Goal: Task Accomplishment & Management: Manage account settings

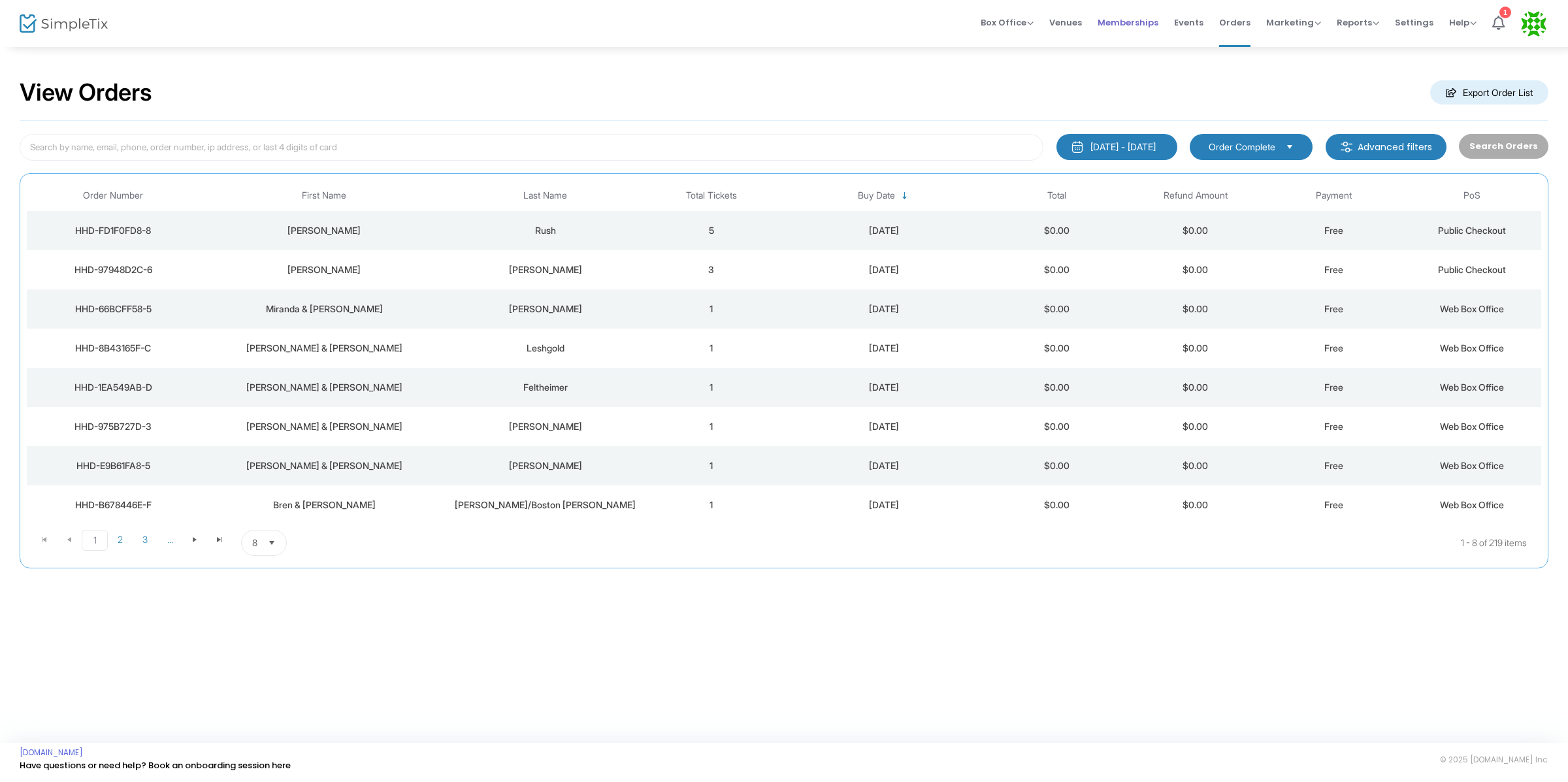
click at [1147, 25] on span "Memberships" at bounding box center [1127, 23] width 60 height 33
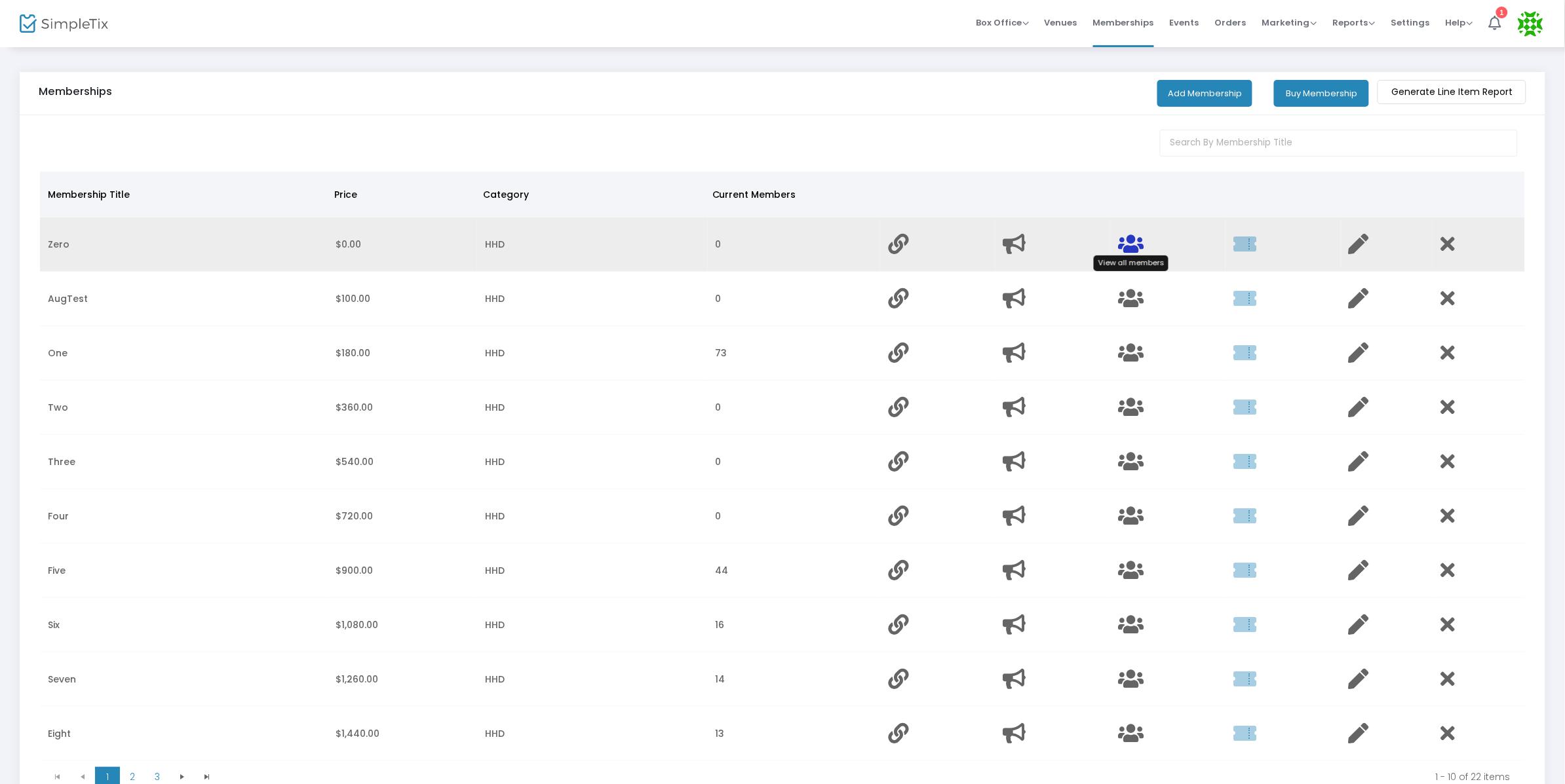
click at [1129, 242] on icon "Data table" at bounding box center [1132, 244] width 25 height 20
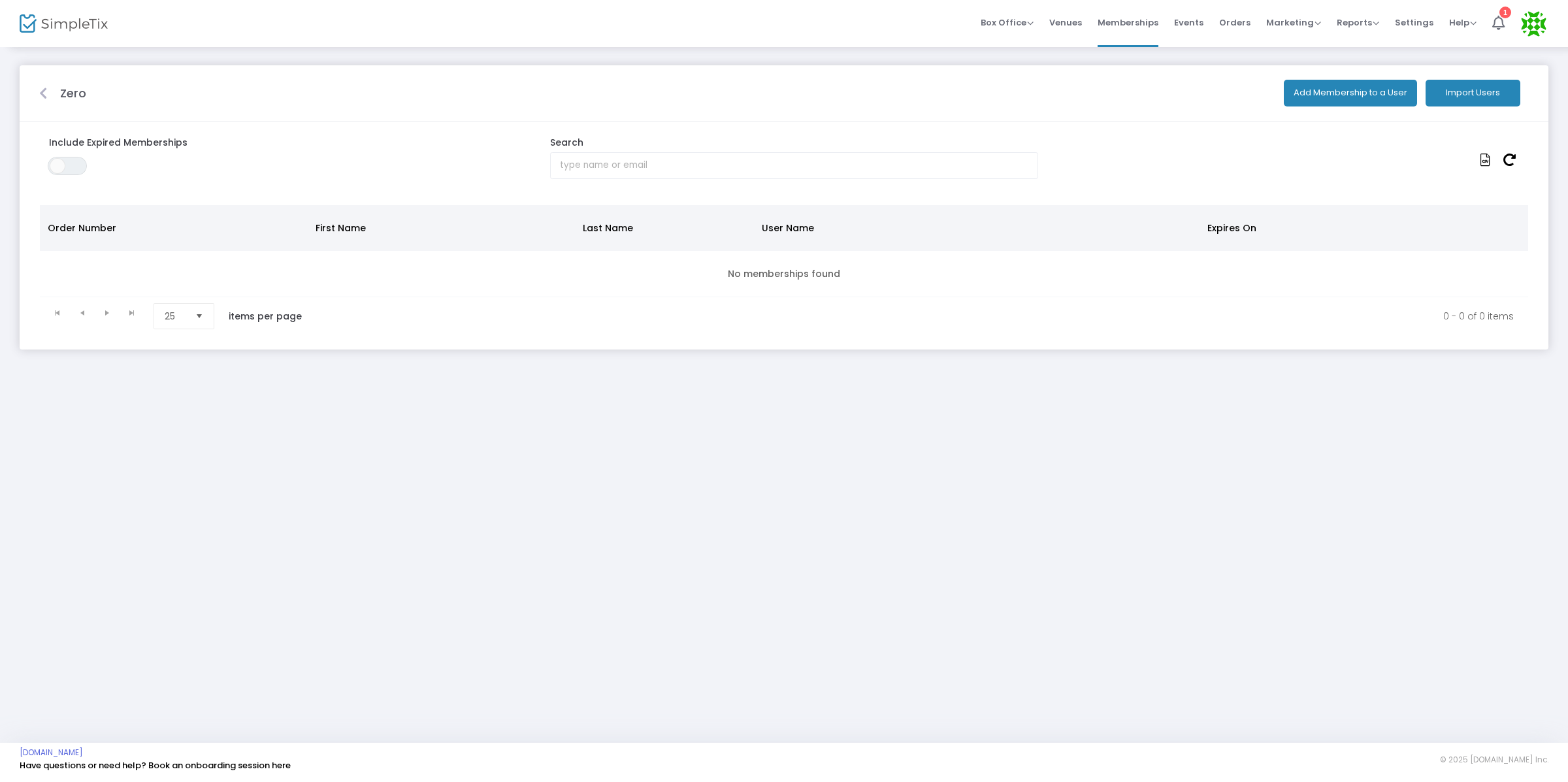
click at [1500, 87] on button "Import Users" at bounding box center [1473, 93] width 95 height 27
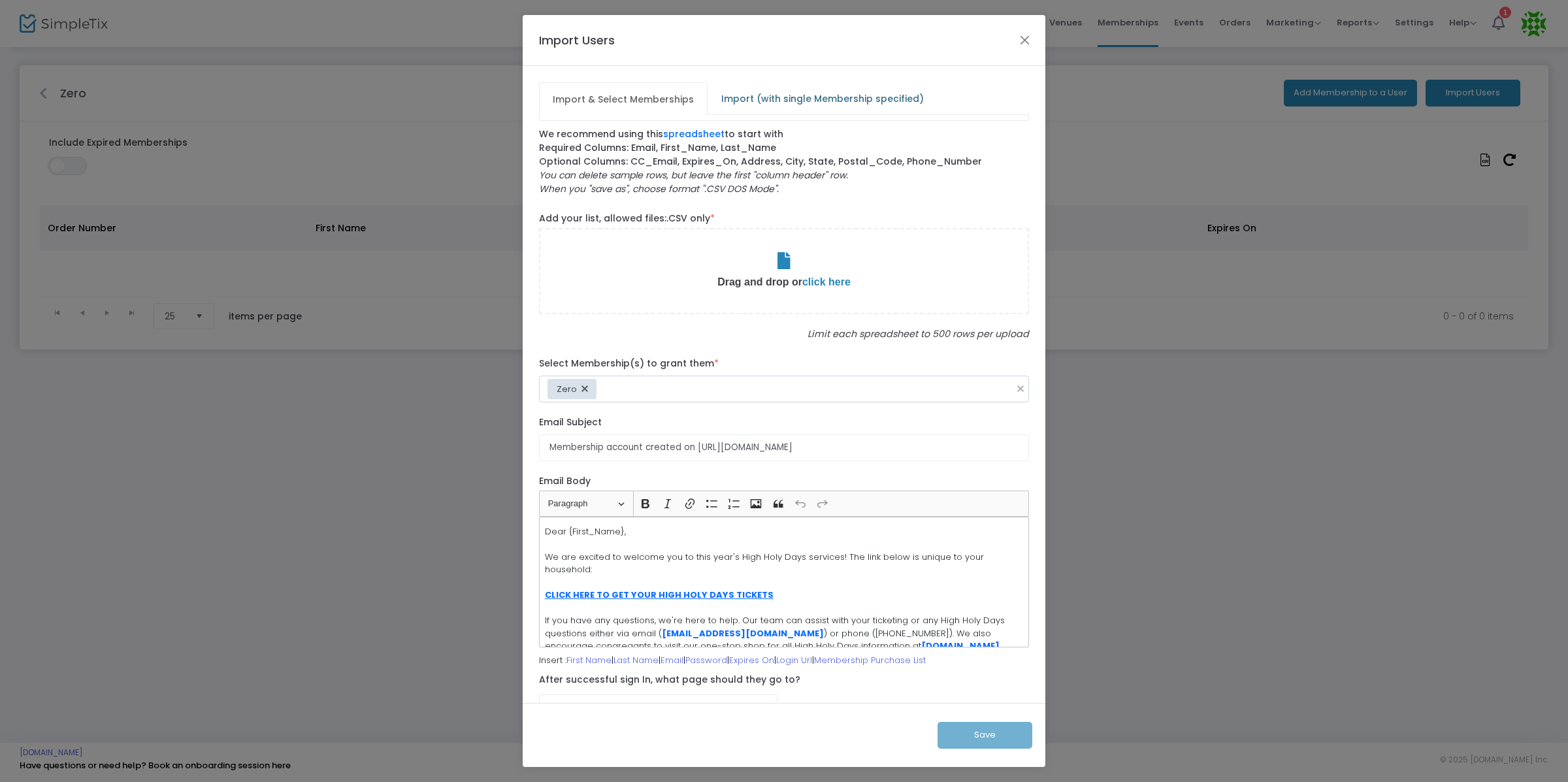
click at [808, 100] on span "Import (with single Membership specified)" at bounding box center [822, 98] width 218 height 21
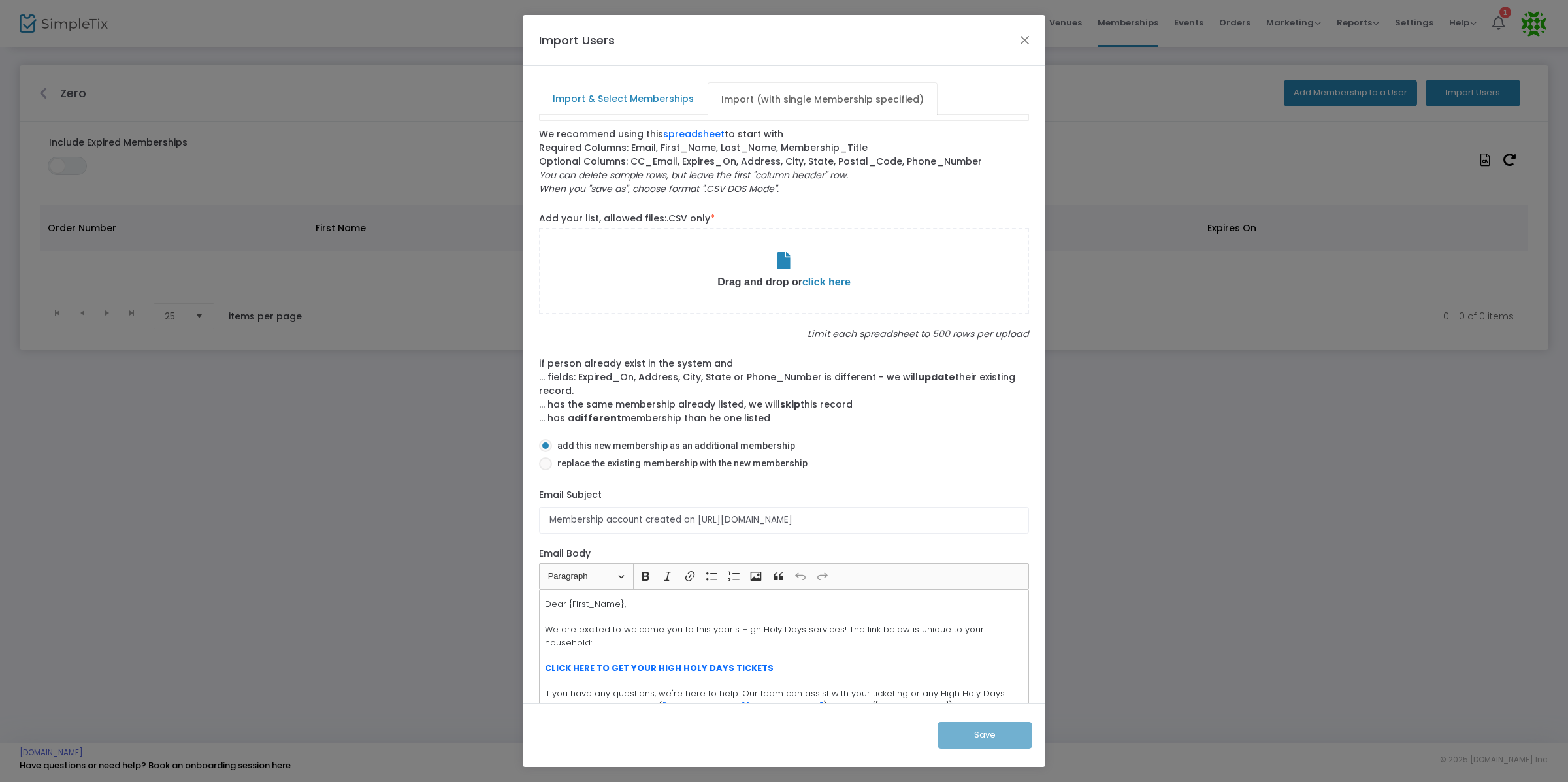
click at [812, 279] on span "click here" at bounding box center [826, 282] width 49 height 11
click at [643, 461] on span "replace the existing membership with the new membership" at bounding box center [680, 463] width 255 height 14
click at [546, 471] on input "replace the existing membership with the new membership" at bounding box center [545, 471] width 1 height 1
radio input "true"
click at [685, 517] on input "Membership account created on https://ourki.SimpleTix.com/" at bounding box center [784, 521] width 490 height 27
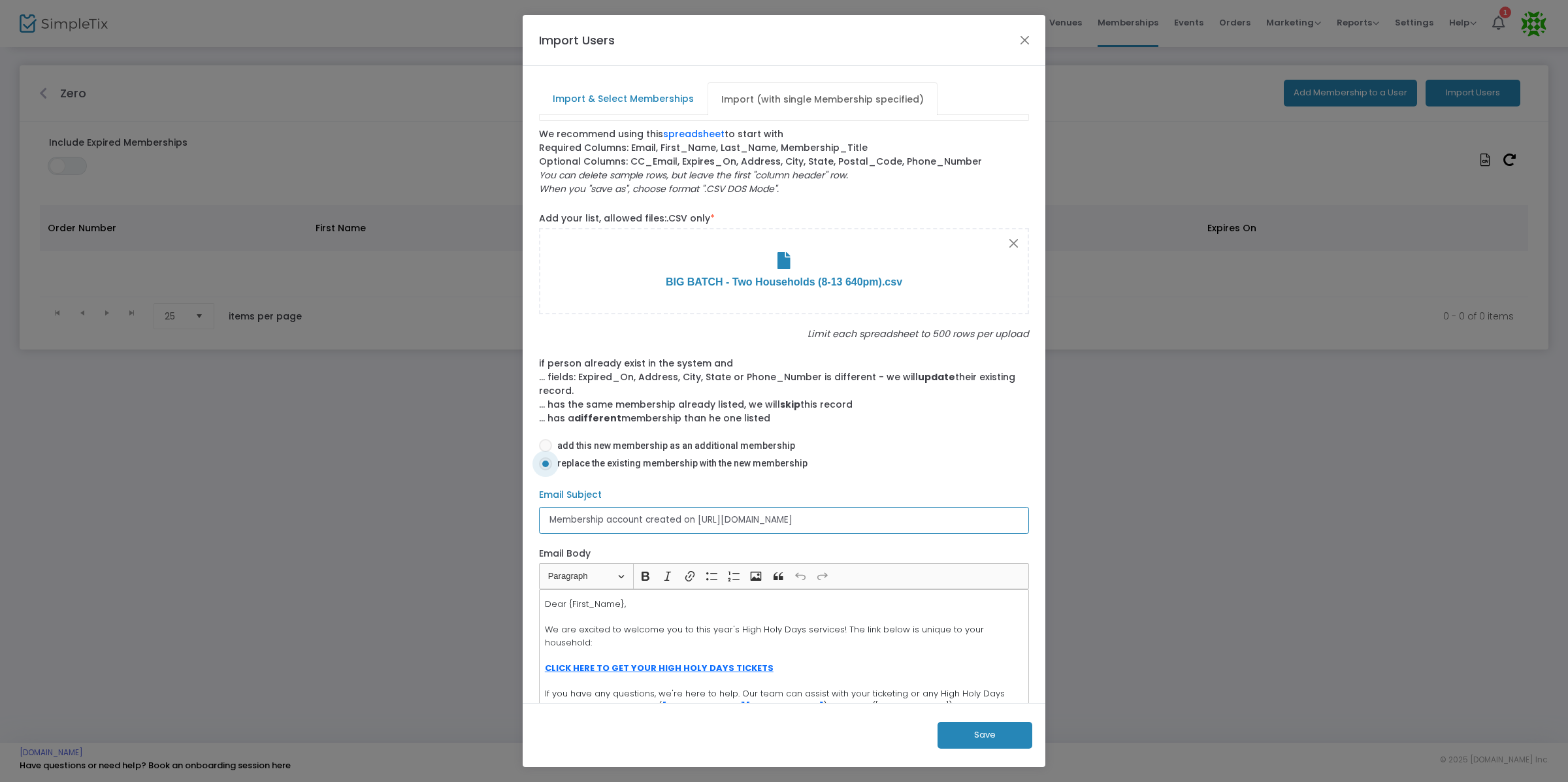
click at [685, 517] on input "Membership account created on https://ourki.SimpleTix.com/" at bounding box center [784, 521] width 490 height 27
click at [683, 517] on input "Membership account created on https://ourki.SimpleTix.com/" at bounding box center [784, 521] width 490 height 27
click at [683, 517] on input "Membership account created on https://ourki.SimpleTix.com/" at bounding box center [784, 521] width 490 height 27
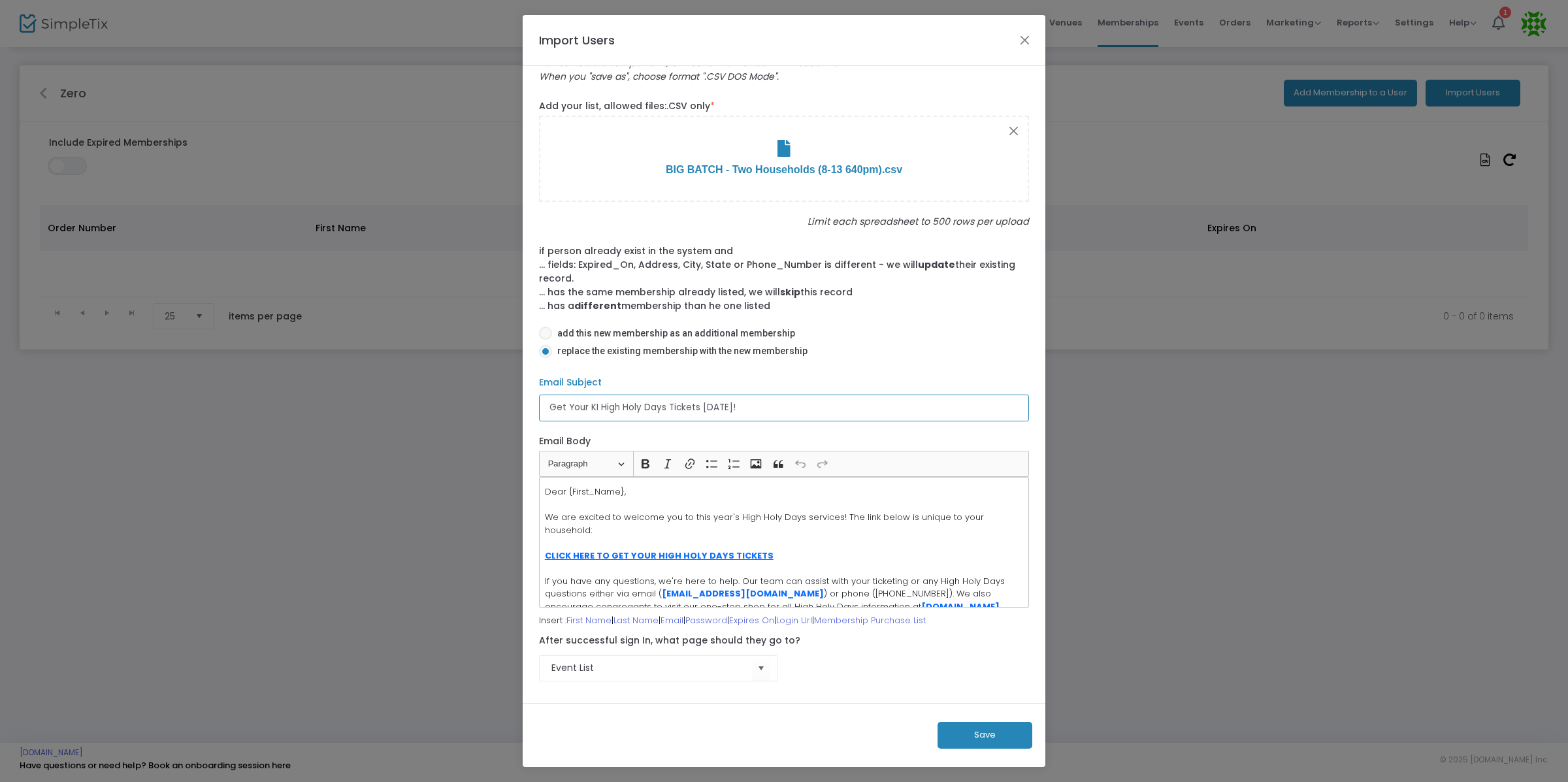
type input "Get Your KI High Holy Days Tickets Today!"
click at [967, 739] on button "Save" at bounding box center [984, 735] width 95 height 27
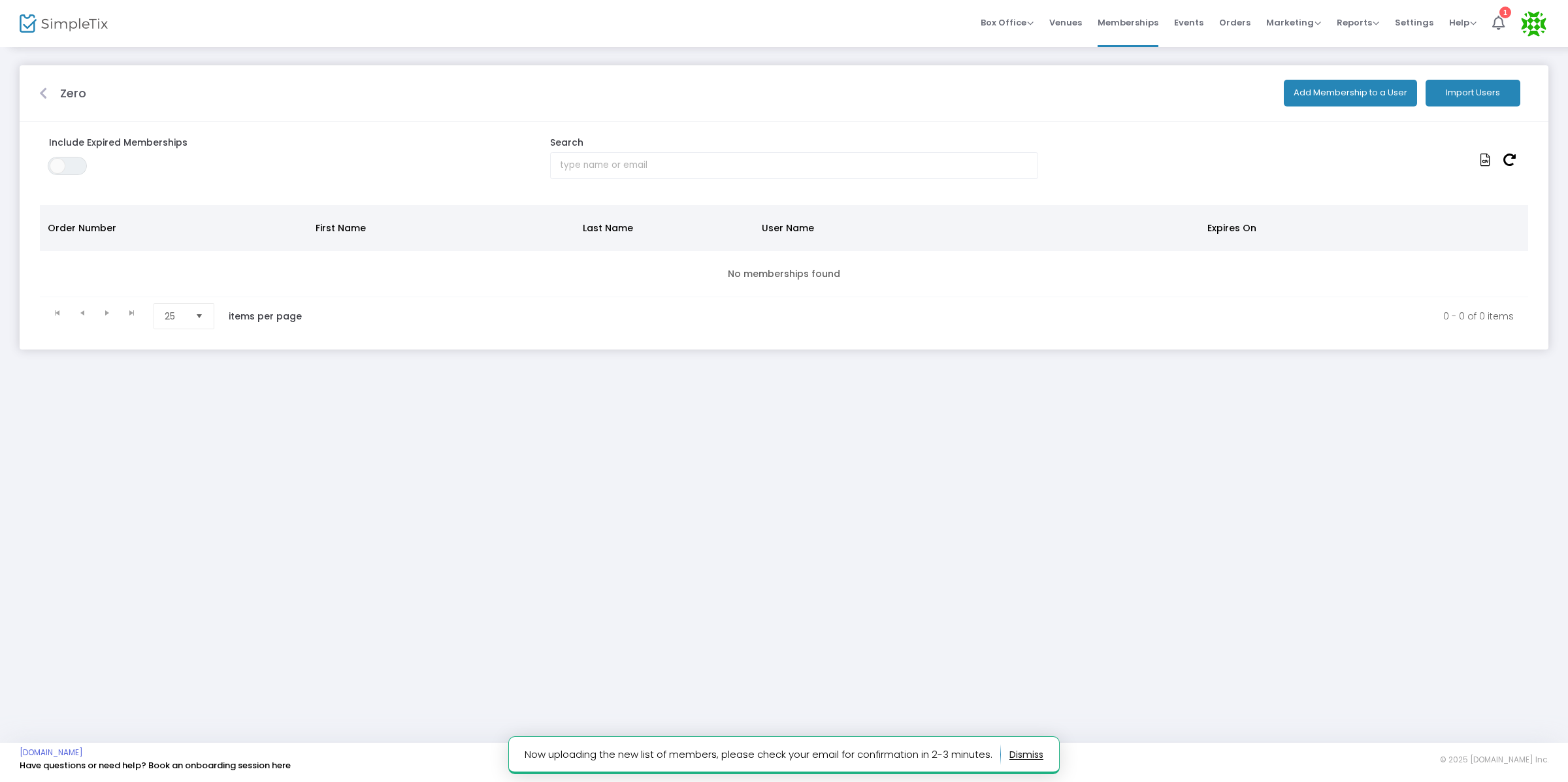
click at [43, 91] on icon at bounding box center [43, 94] width 8 height 13
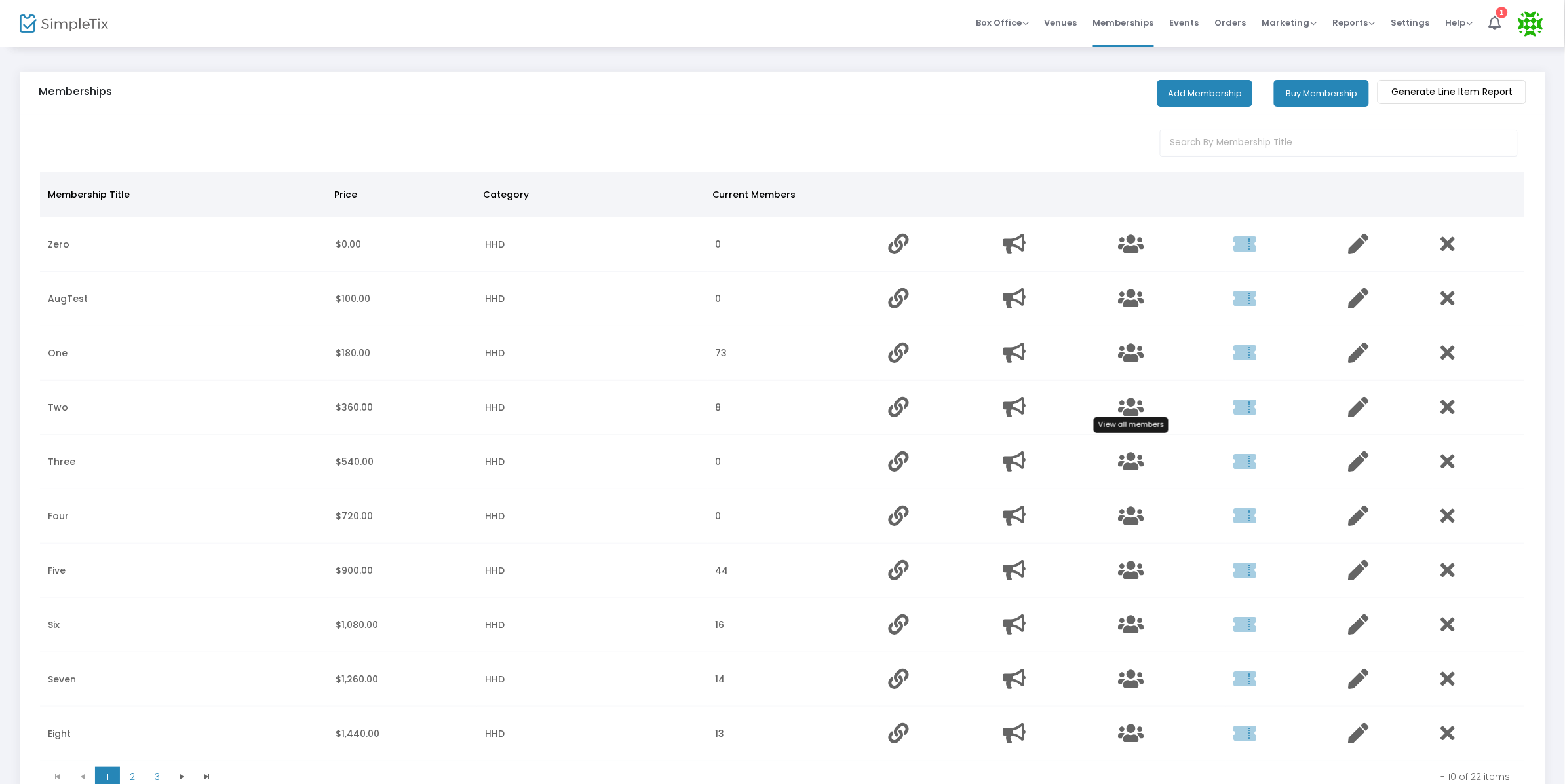
click at [1128, 411] on icon "Data table" at bounding box center [1132, 407] width 25 height 20
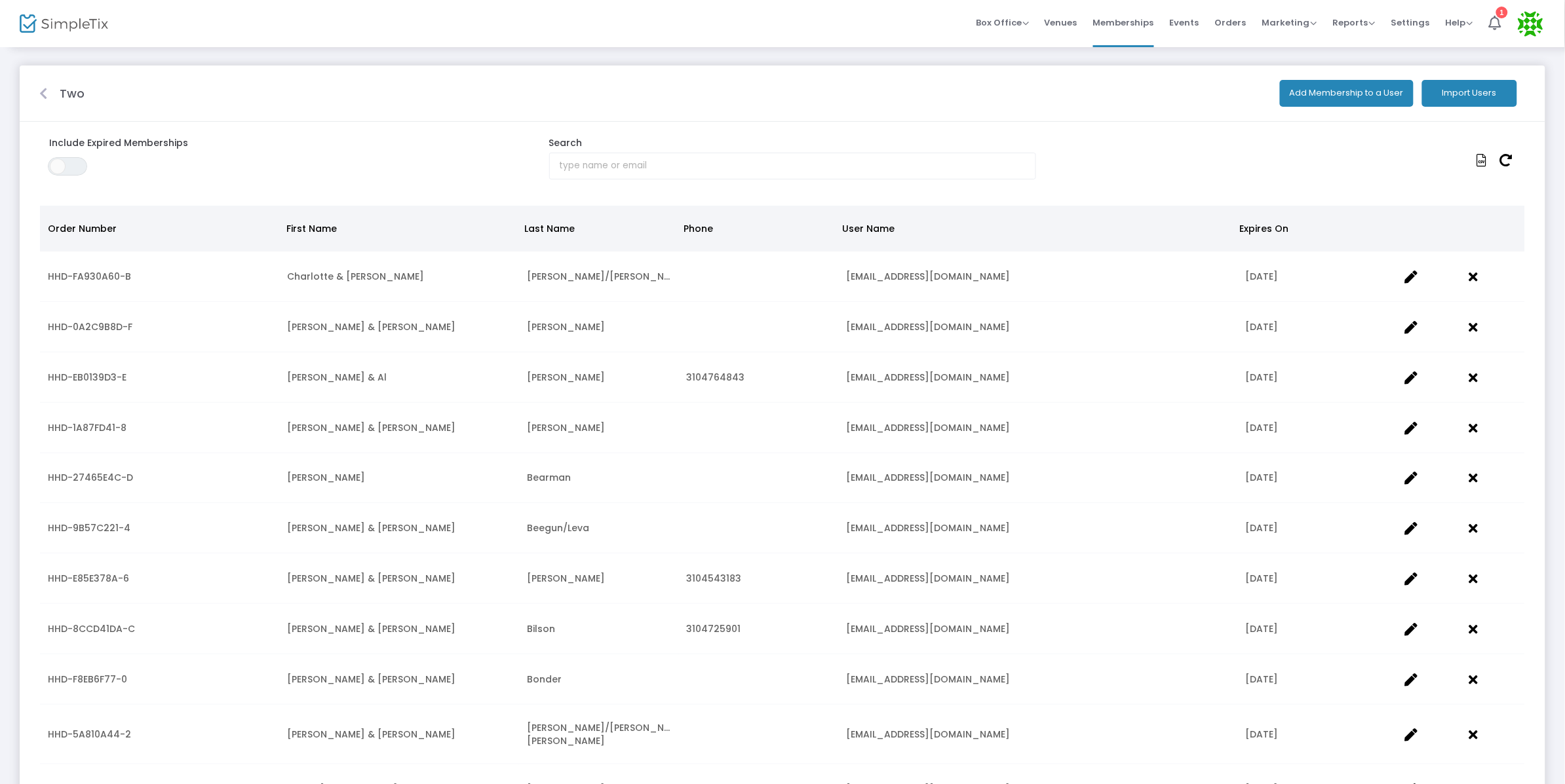
click at [39, 89] on icon at bounding box center [43, 94] width 8 height 13
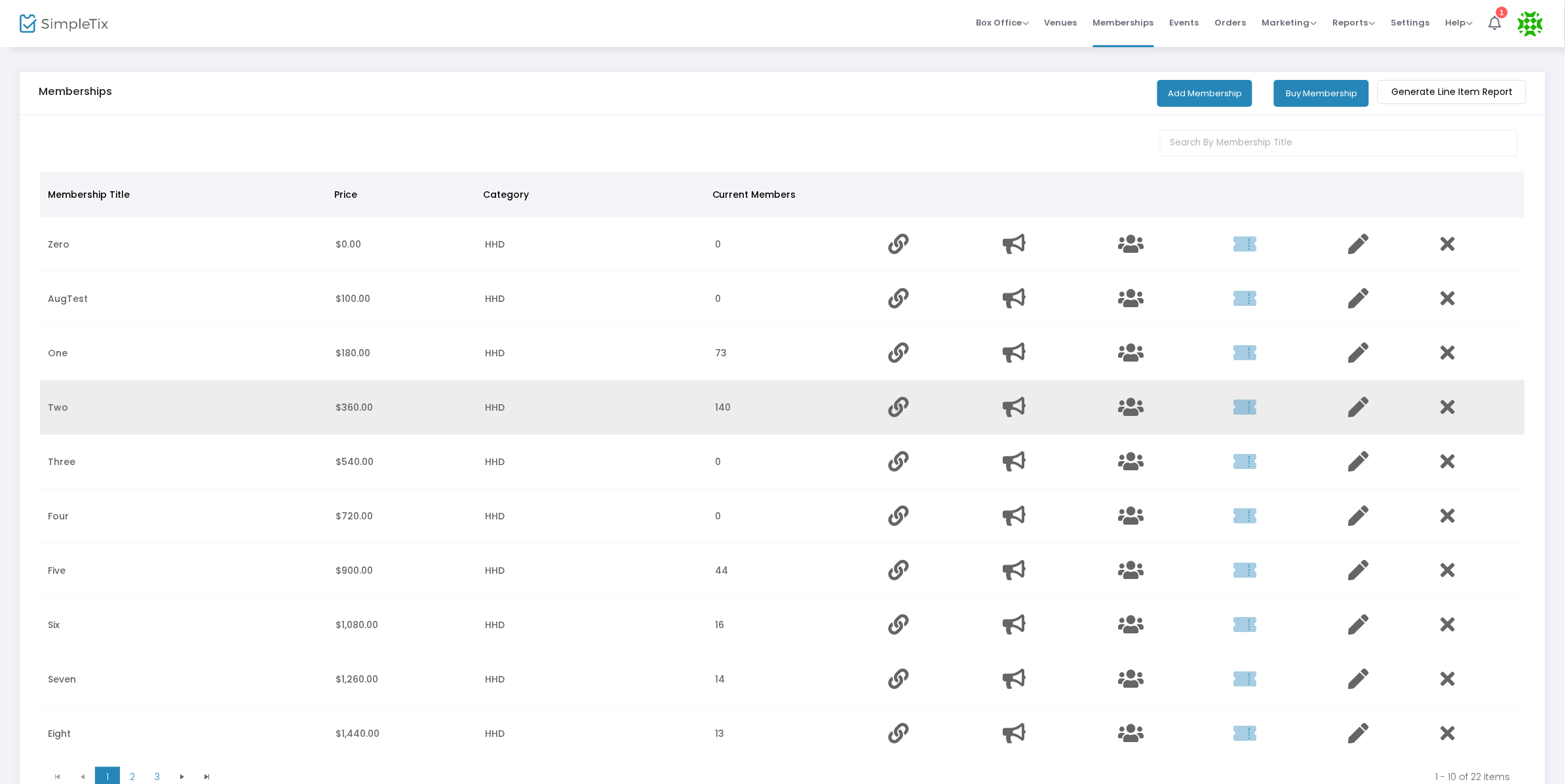
click at [765, 403] on td "140" at bounding box center [794, 408] width 172 height 55
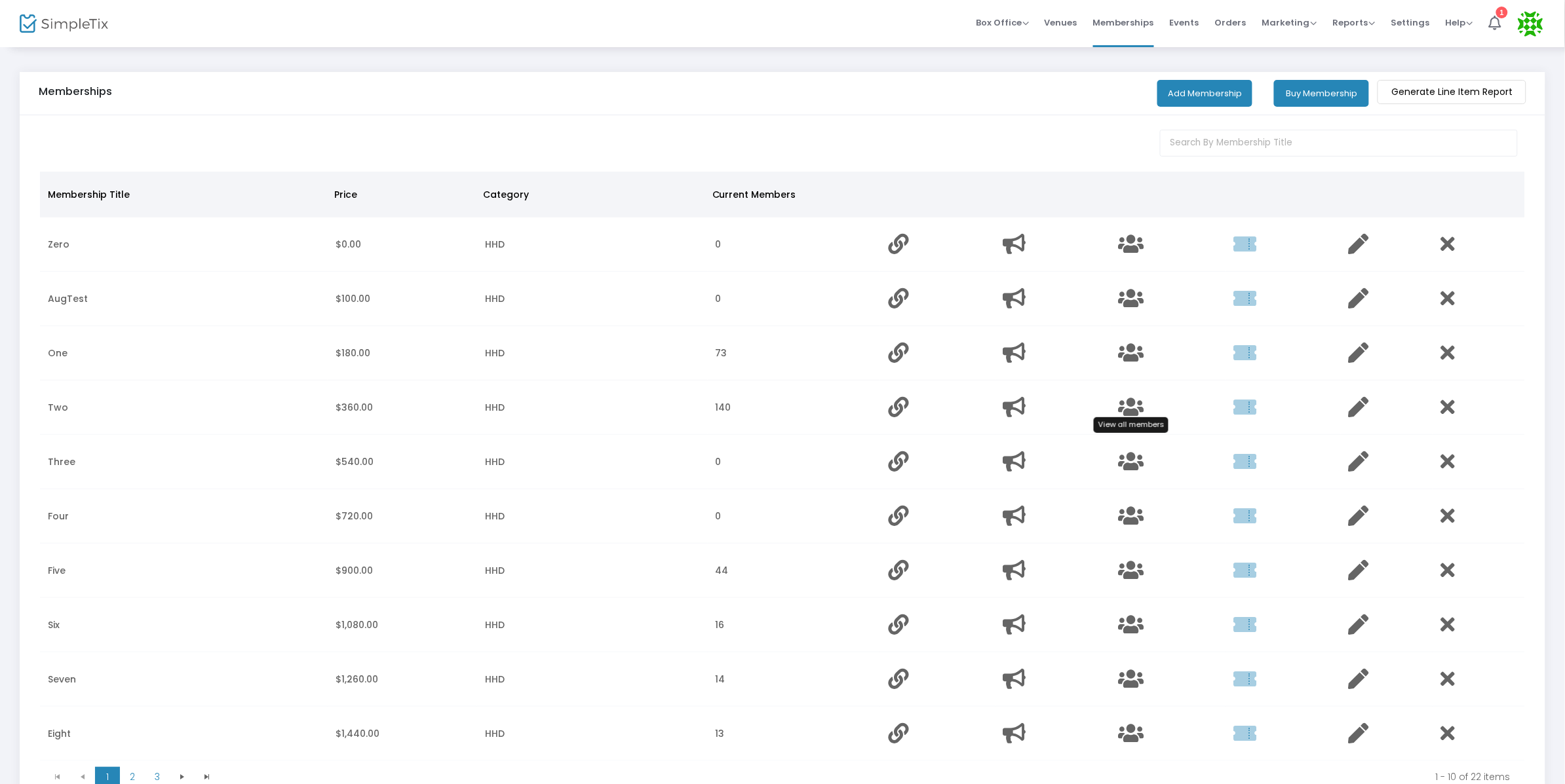
click at [1136, 403] on icon "Data table" at bounding box center [1132, 407] width 25 height 20
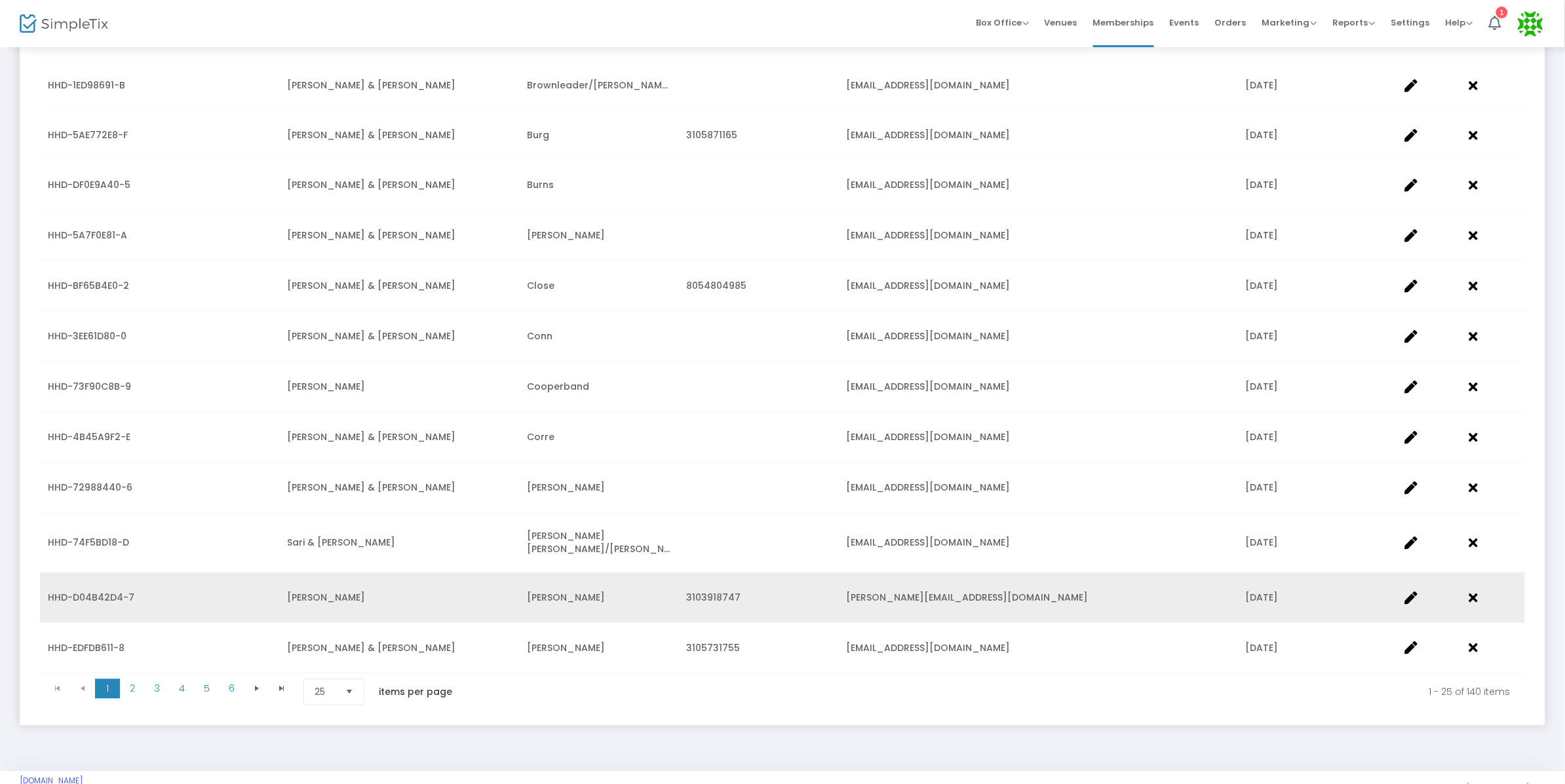
scroll to position [857, 0]
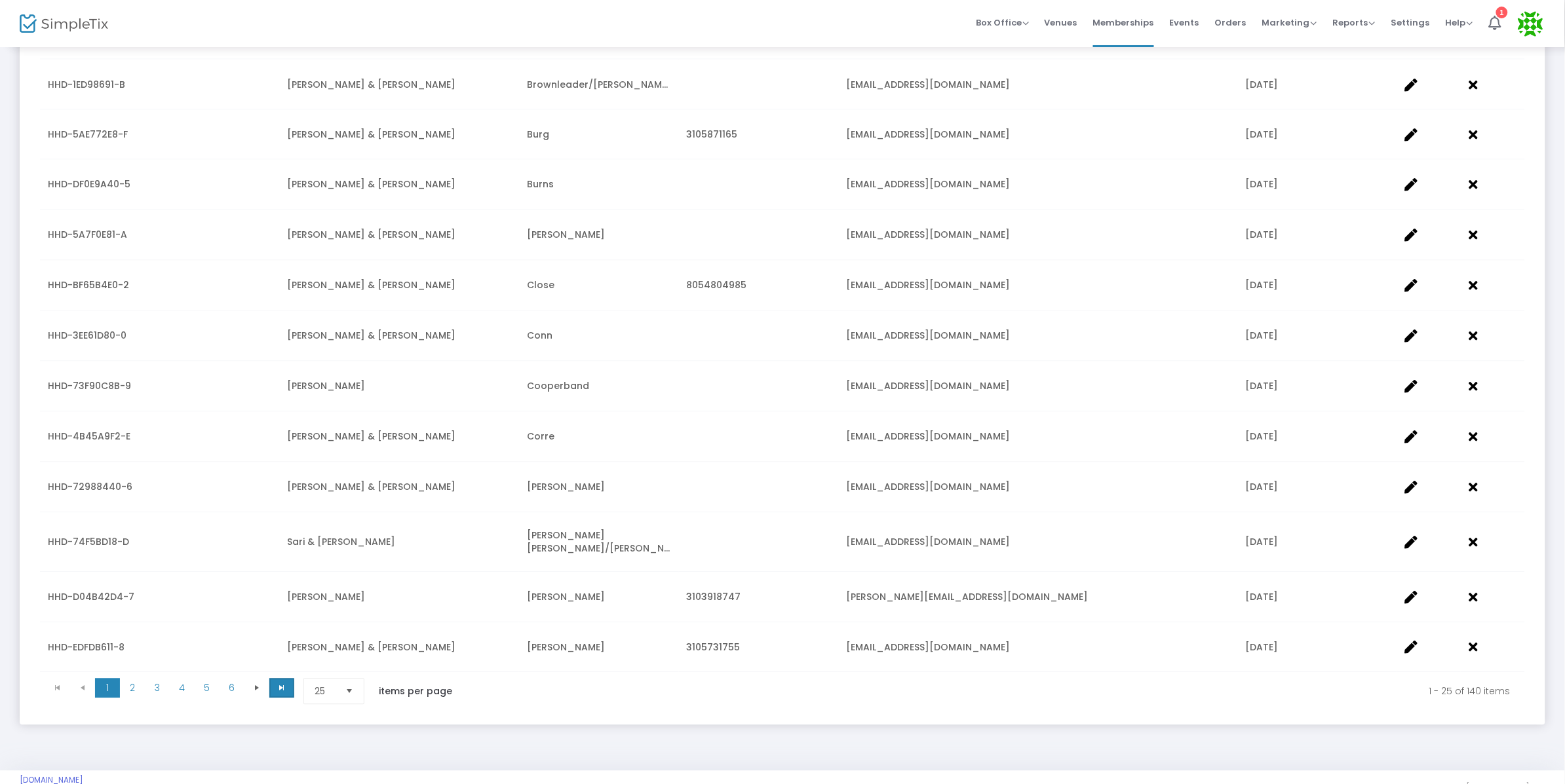
click at [278, 683] on span "Go to the last page" at bounding box center [282, 689] width 11 height 11
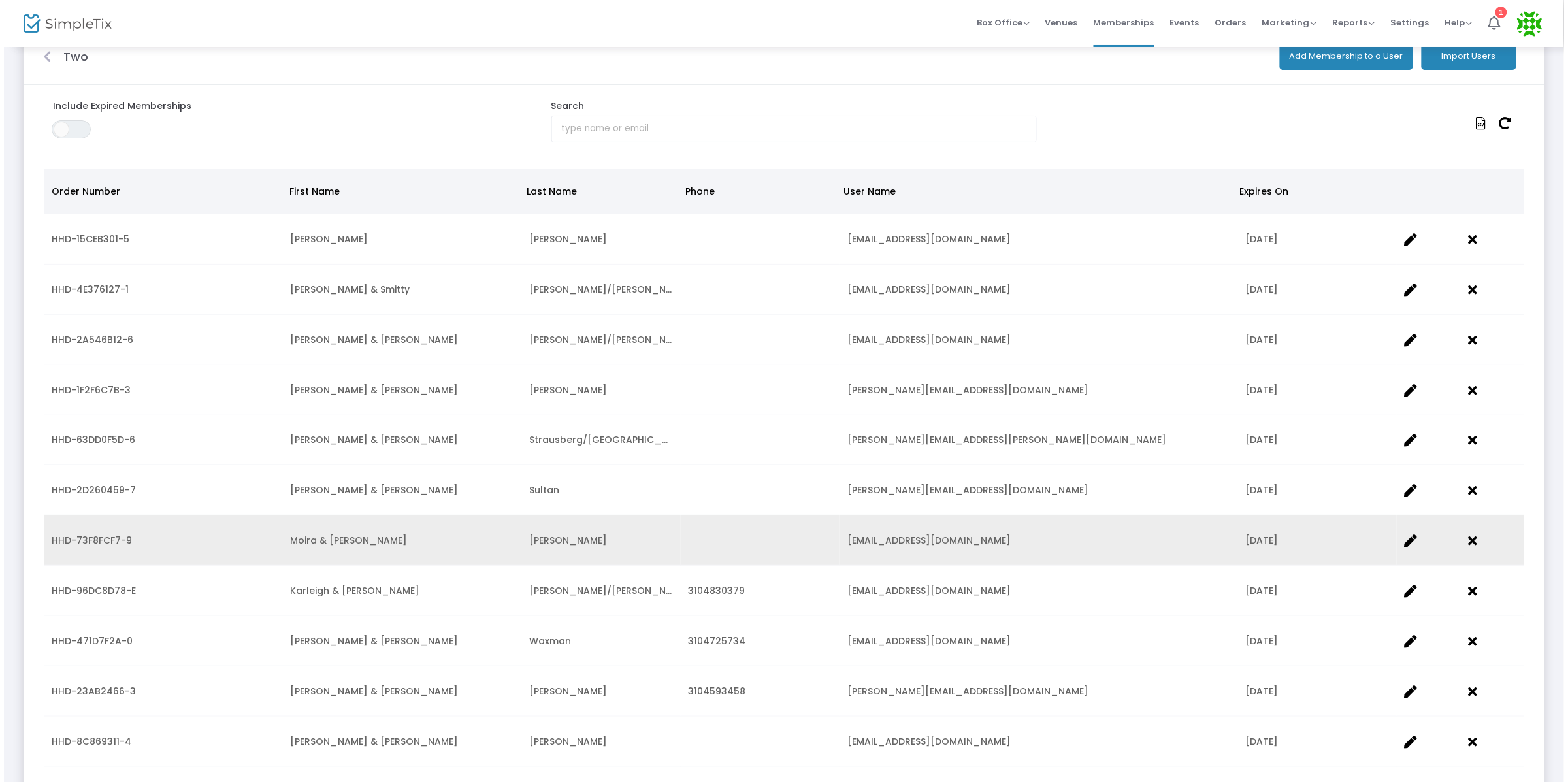
scroll to position [0, 0]
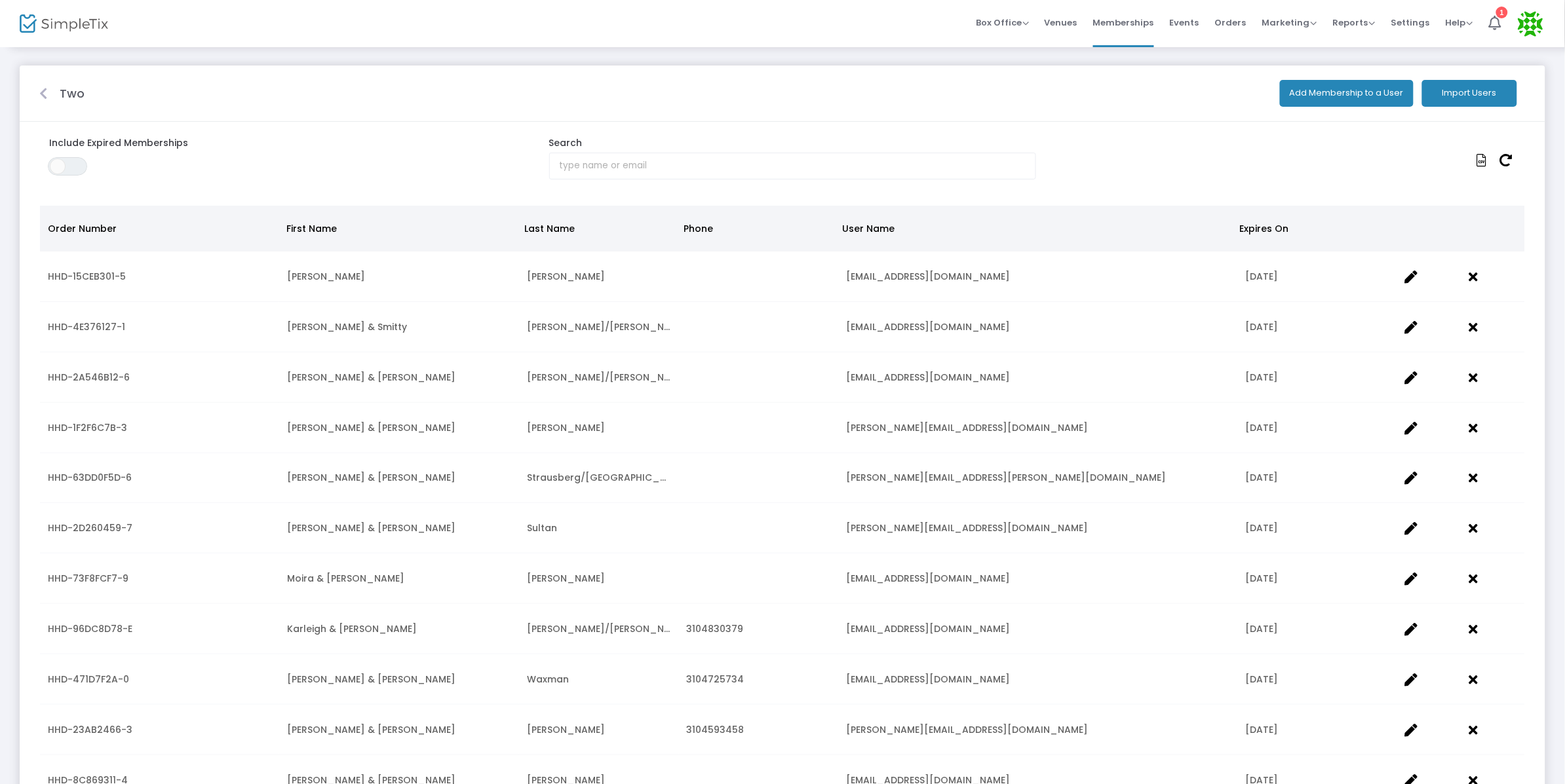
click at [1460, 91] on button "Import Users" at bounding box center [1470, 93] width 95 height 27
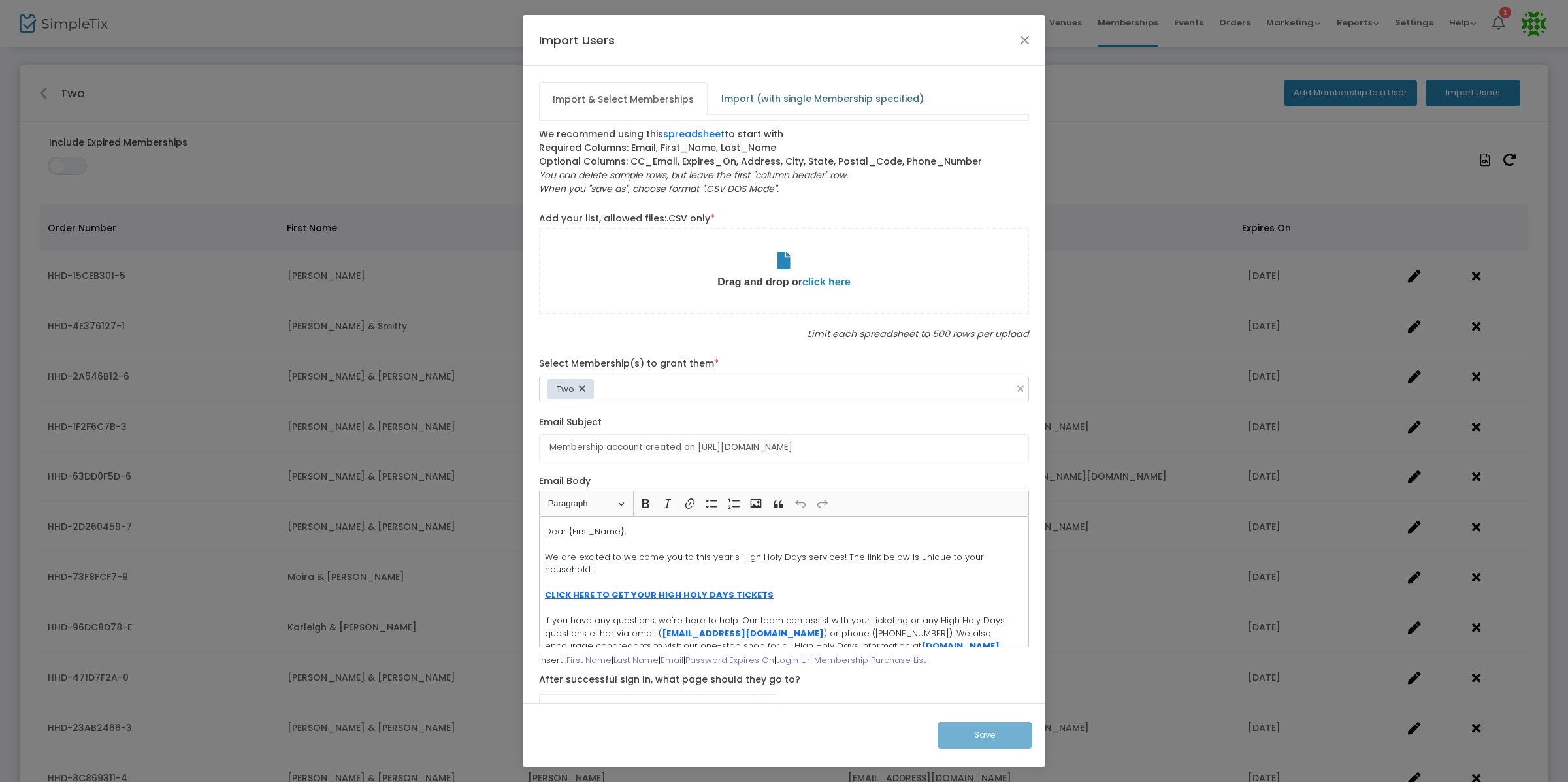
click at [800, 98] on span "Import (with single Membership specified)" at bounding box center [822, 98] width 218 height 21
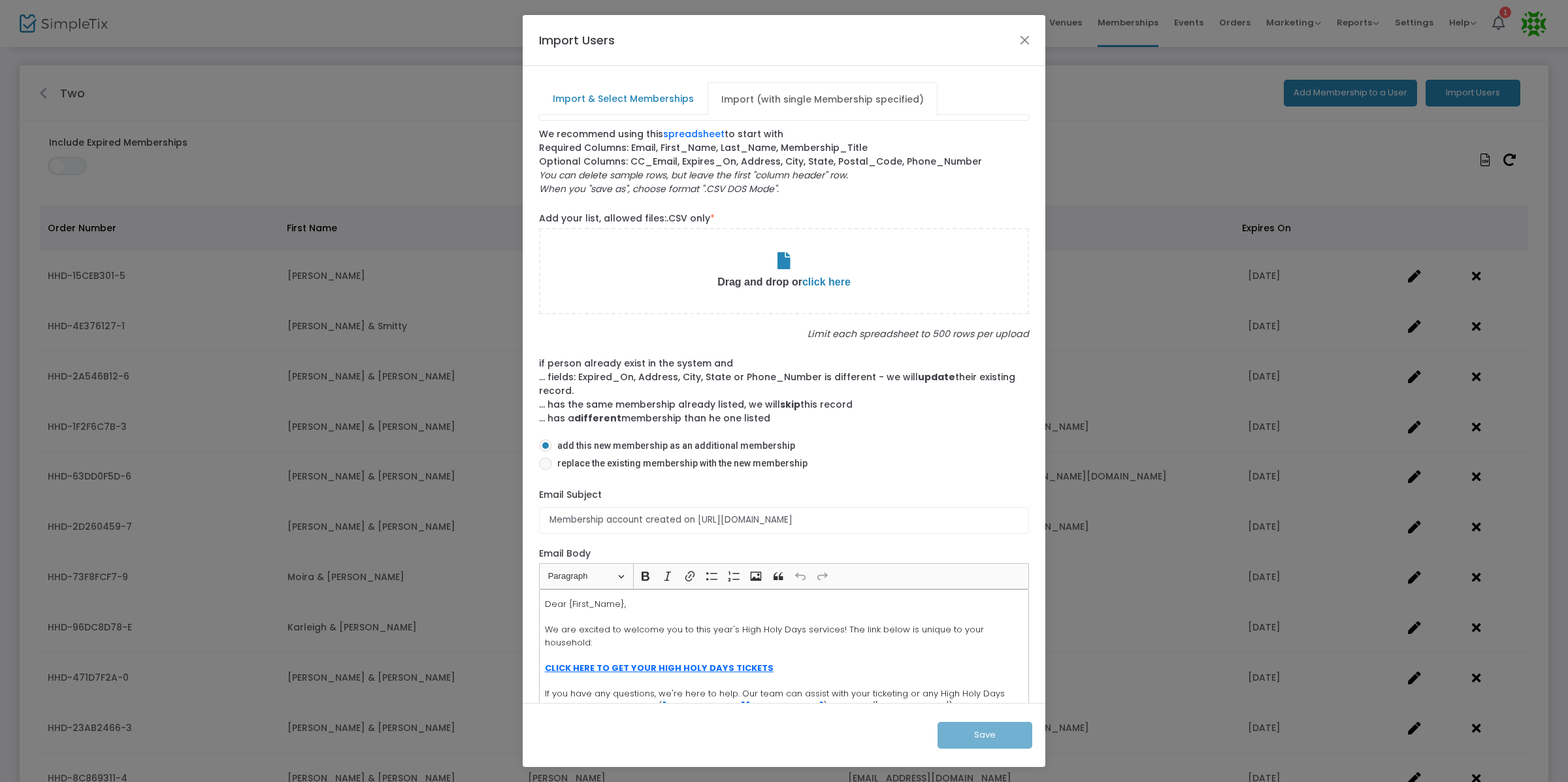
click at [823, 280] on span "click here" at bounding box center [826, 282] width 49 height 11
click at [667, 519] on input "Membership account created on https://ourki.SimpleTix.com/" at bounding box center [784, 521] width 490 height 27
type input "Get Your KI High Holy Days Tickets Today!"
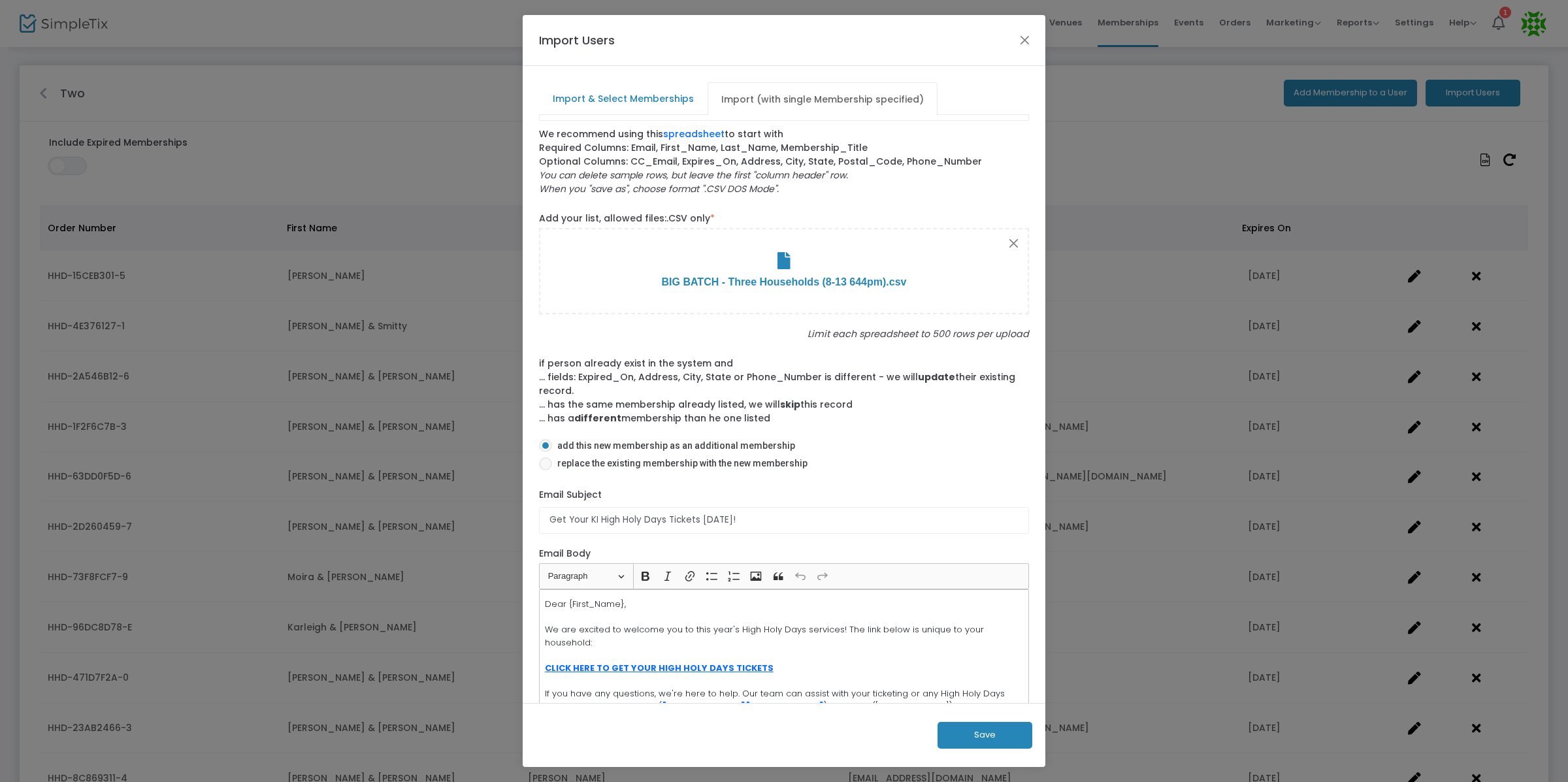
drag, startPoint x: 689, startPoint y: 461, endPoint x: 709, endPoint y: 469, distance: 21.5
click at [689, 461] on span "replace the existing membership with the new membership" at bounding box center [680, 463] width 255 height 14
click at [546, 471] on input "replace the existing membership with the new membership" at bounding box center [545, 471] width 1 height 1
radio input "true"
click at [970, 733] on button "Save" at bounding box center [984, 735] width 95 height 27
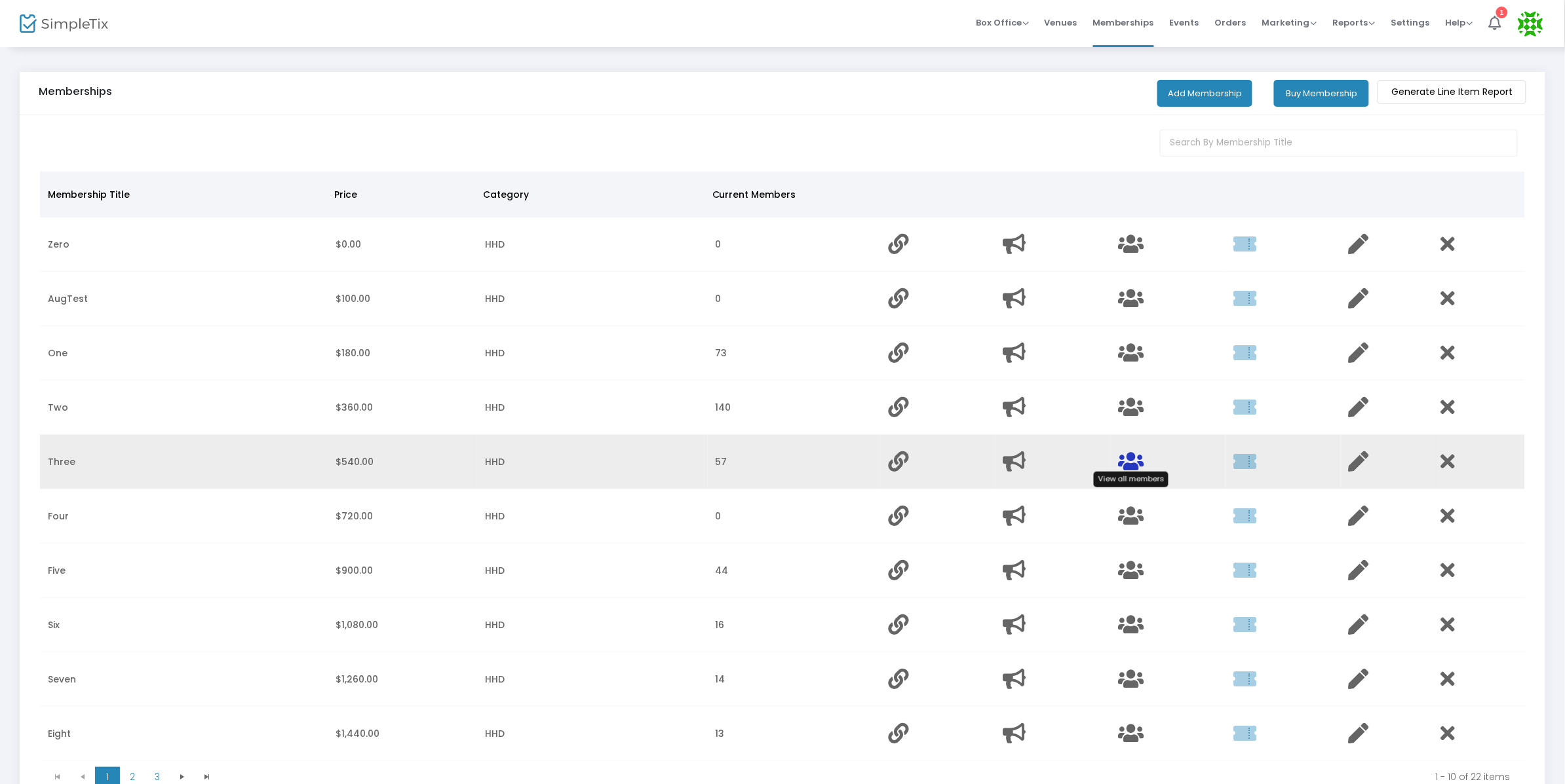
click at [1139, 457] on icon "Data table" at bounding box center [1132, 461] width 25 height 20
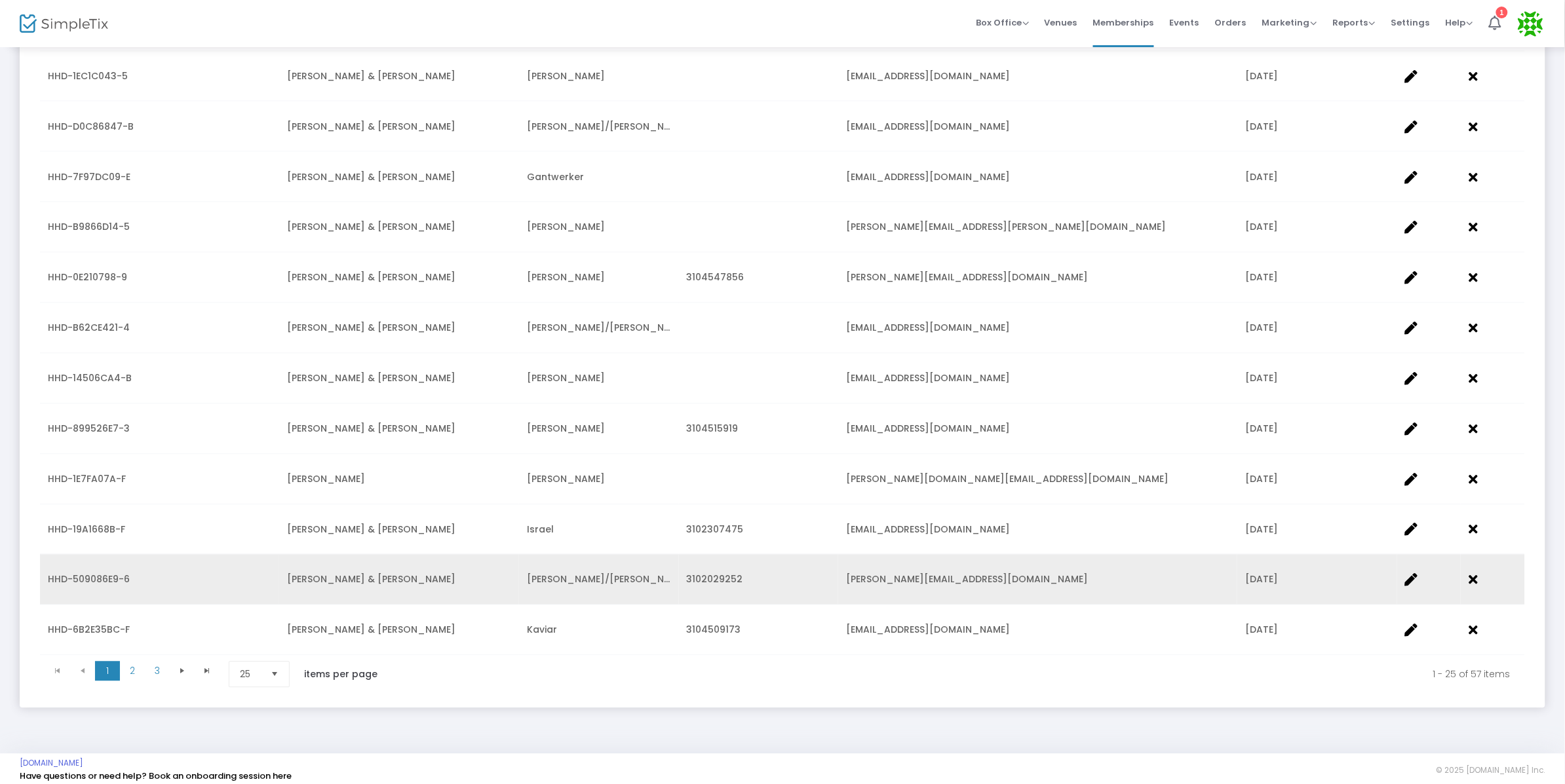
scroll to position [857, 0]
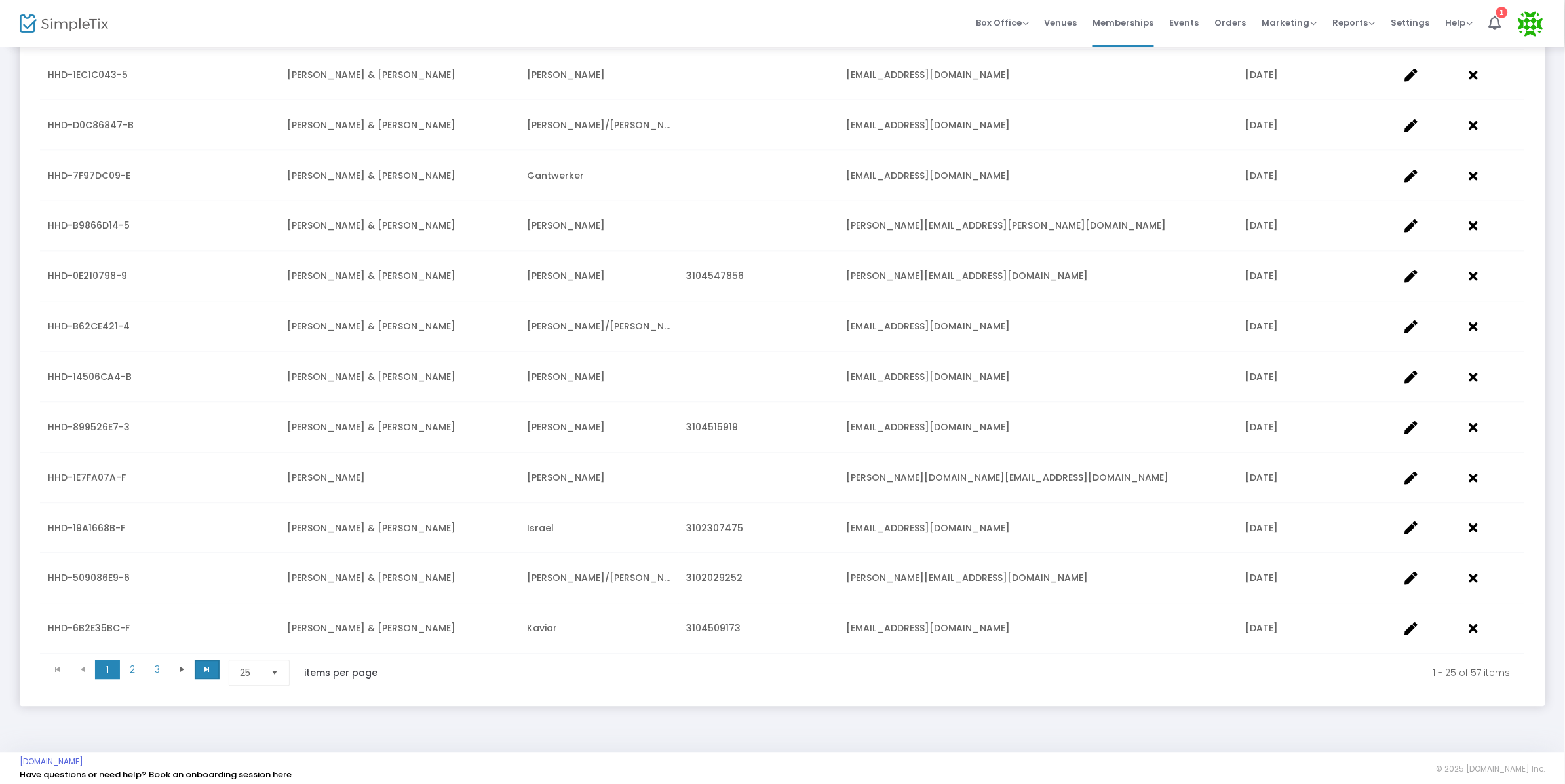
click at [211, 665] on span "Go to the last page" at bounding box center [207, 671] width 11 height 11
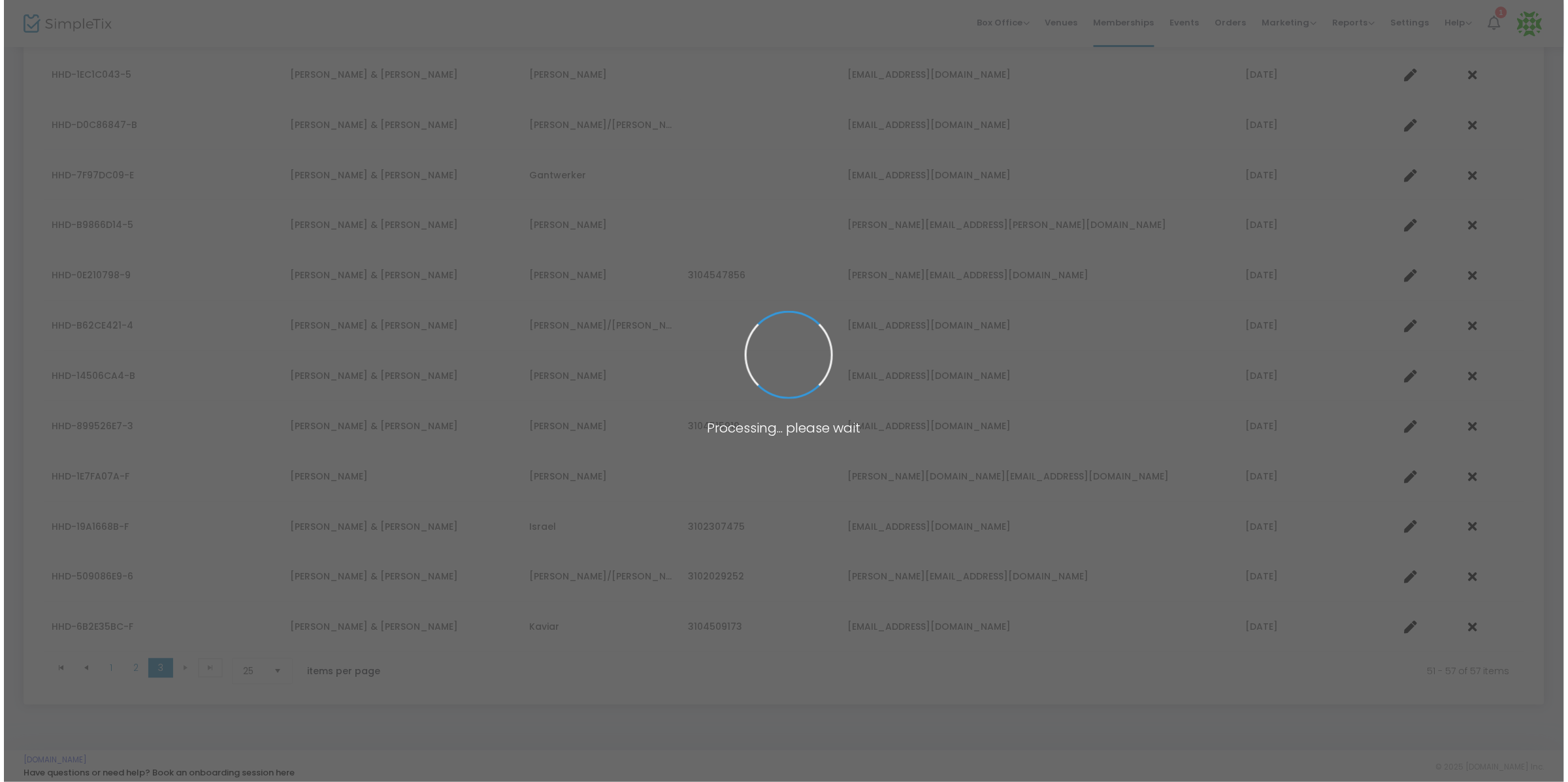
scroll to position [0, 0]
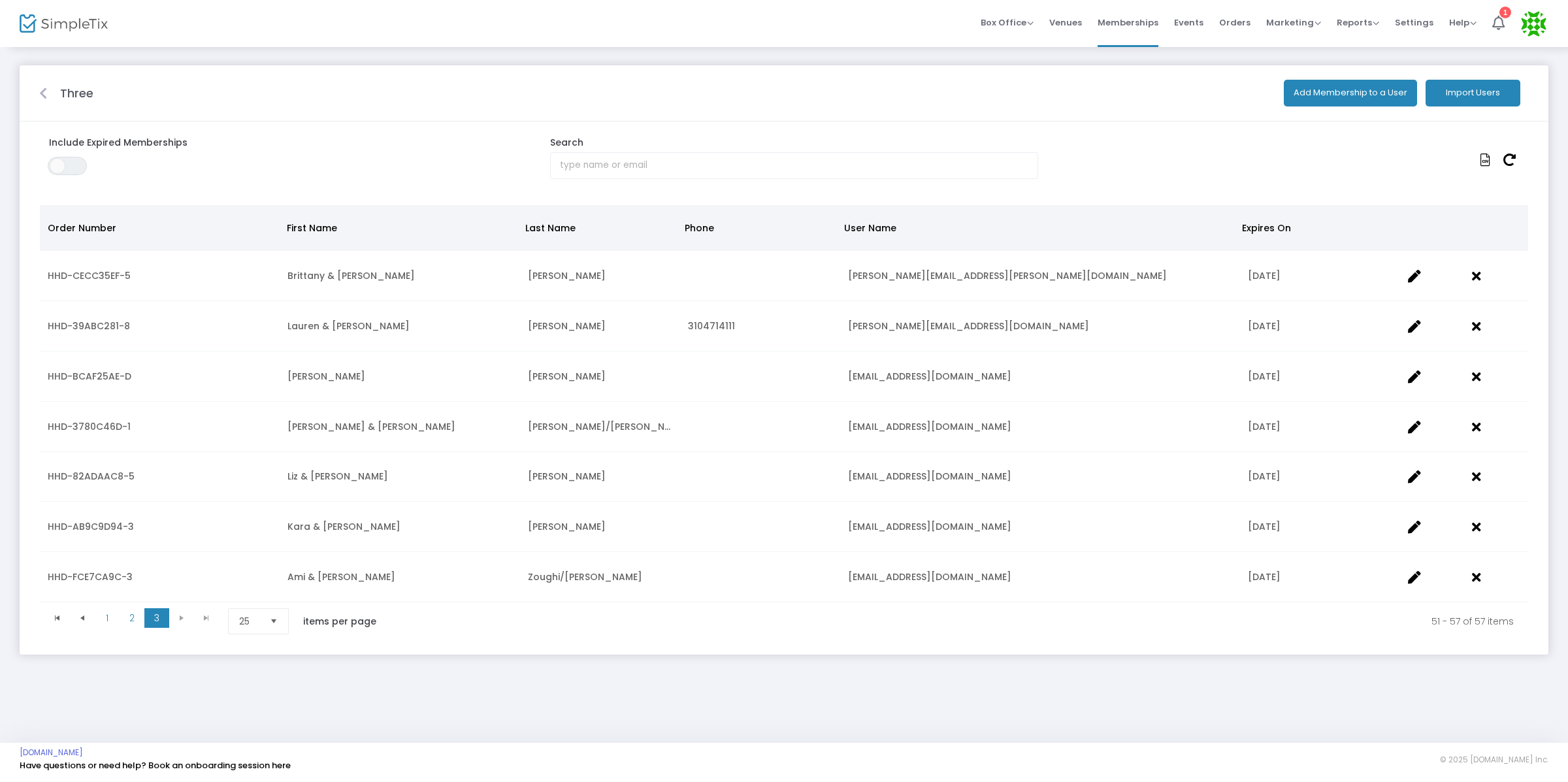
click at [1463, 96] on button "Import Users" at bounding box center [1473, 93] width 95 height 27
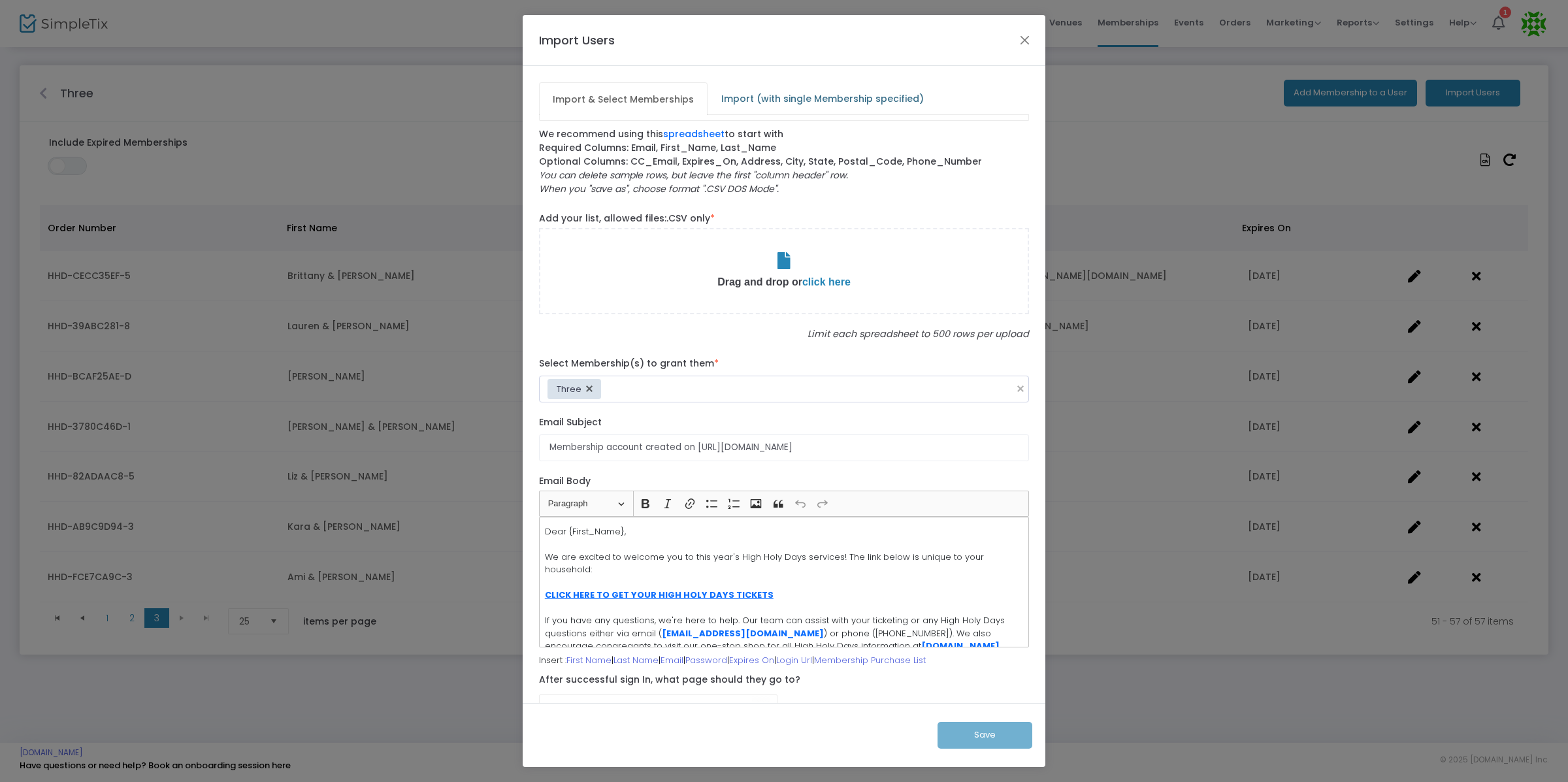
click at [859, 99] on span "Import (with single Membership specified)" at bounding box center [822, 98] width 218 height 21
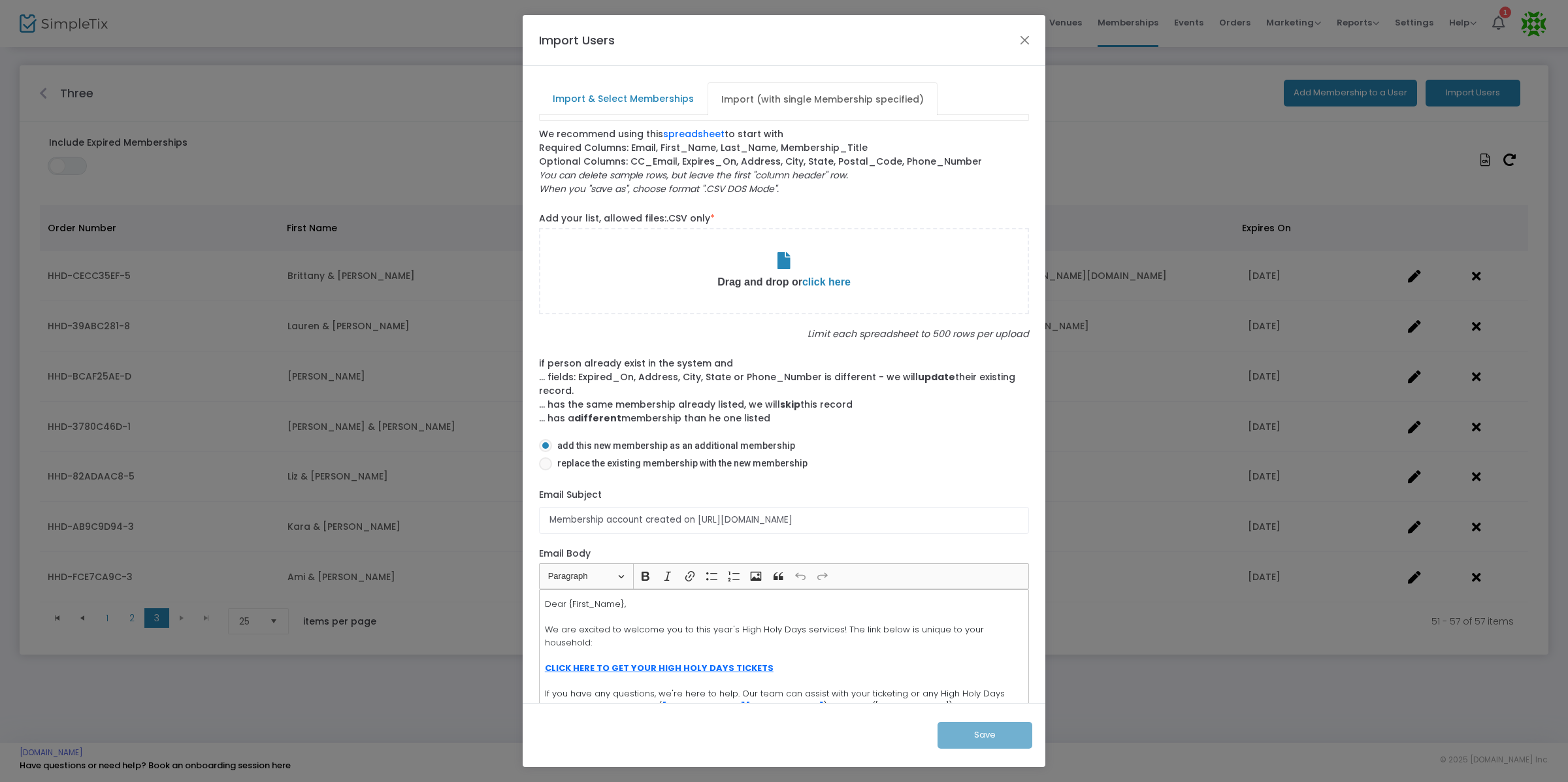
click at [821, 286] on span "click here" at bounding box center [826, 282] width 49 height 11
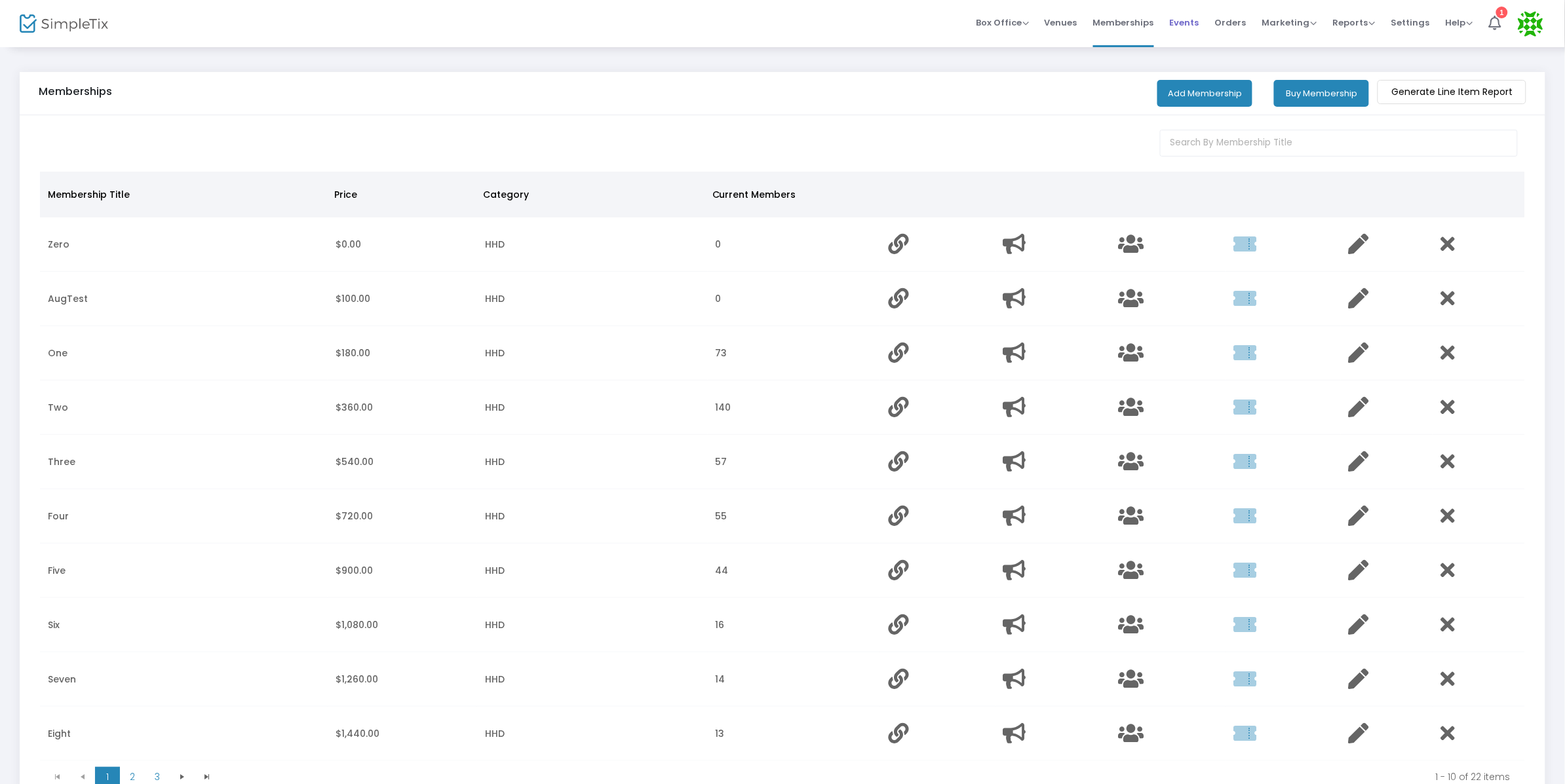
click at [1197, 21] on span "Events" at bounding box center [1184, 23] width 29 height 33
